Goal: Check status

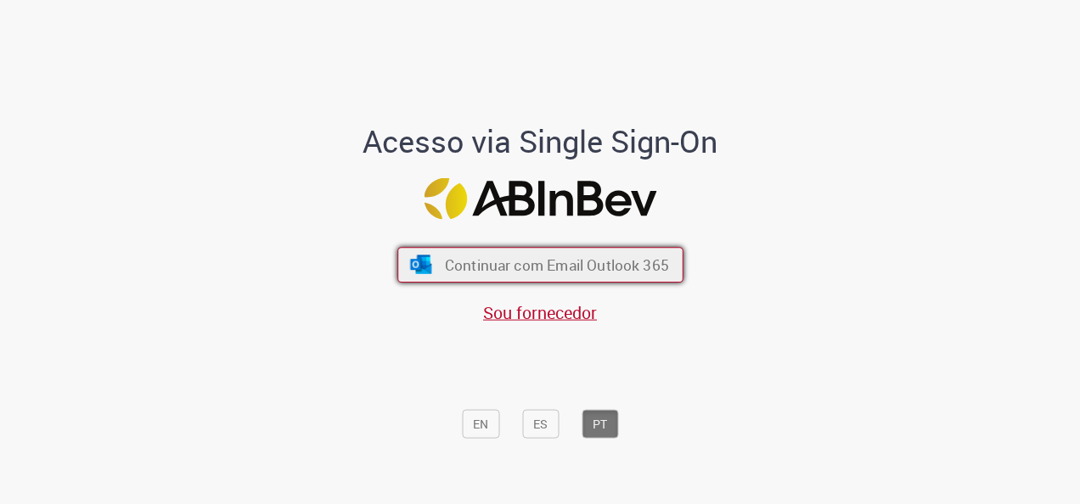
click at [550, 252] on button "Continuar com Email Outlook 365" at bounding box center [540, 265] width 286 height 36
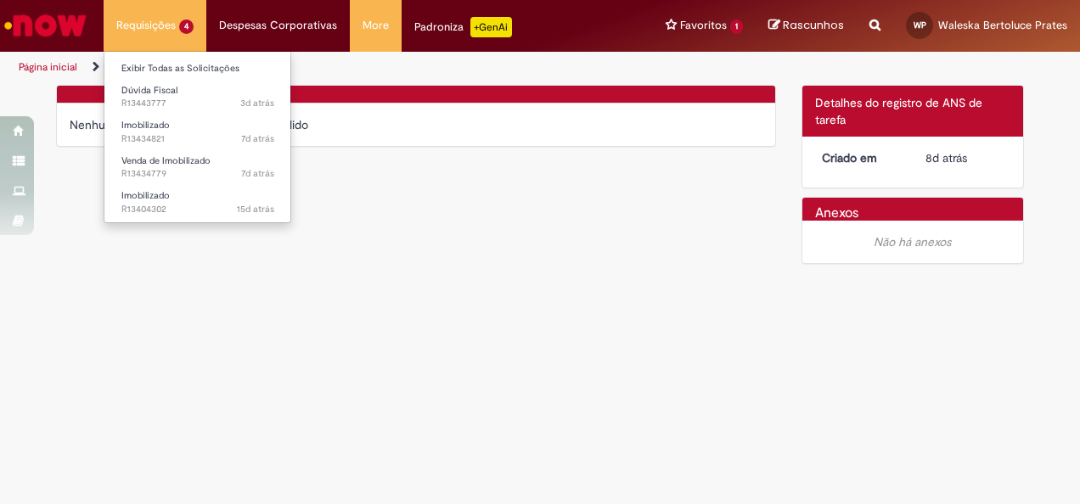
click at [165, 24] on li "Requisições 4 Exibir Todas as Solicitações Dúvida Fiscal 3d atrás 3 dias atrás …" at bounding box center [155, 25] width 103 height 51
click at [154, 15] on li "Requisições 4 Exibir Todas as Solicitações Dúvida Fiscal 3d atrás 3 dias atrás …" at bounding box center [155, 25] width 103 height 51
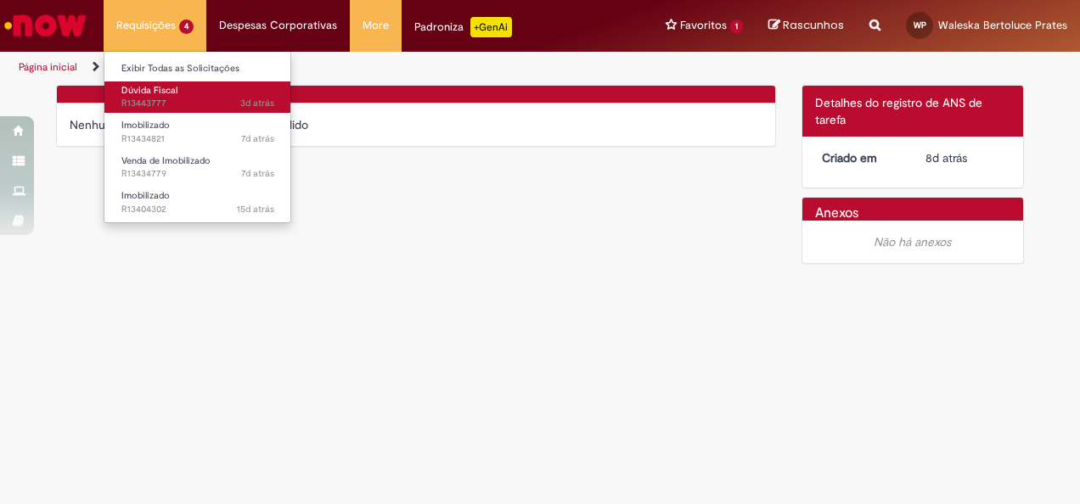
click at [148, 101] on span "3d atrás 3 dias atrás R13443777" at bounding box center [197, 104] width 153 height 14
